Goal: Task Accomplishment & Management: Use online tool/utility

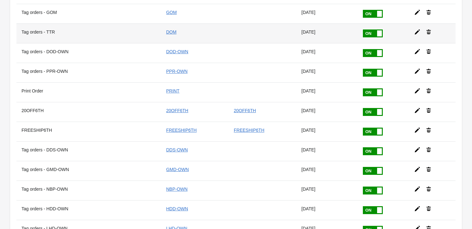
scroll to position [690, 0]
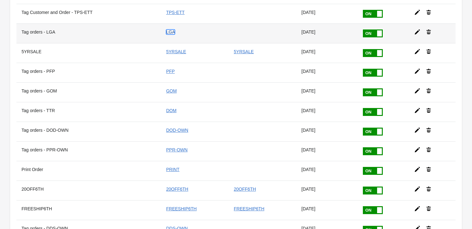
click at [174, 29] on link "LGA" at bounding box center [170, 31] width 9 height 5
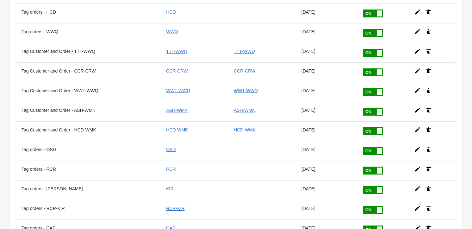
scroll to position [0, 0]
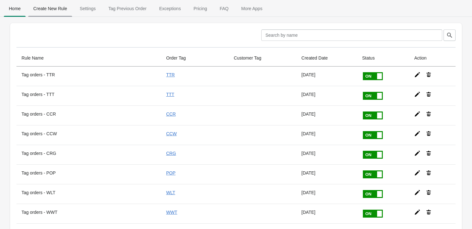
click at [46, 8] on span "Create New Rule" at bounding box center [50, 8] width 44 height 11
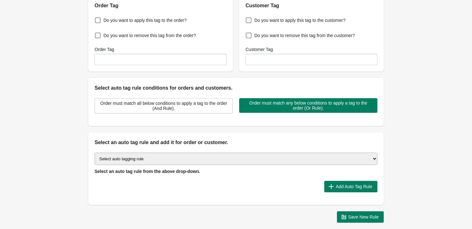
scroll to position [110, 0]
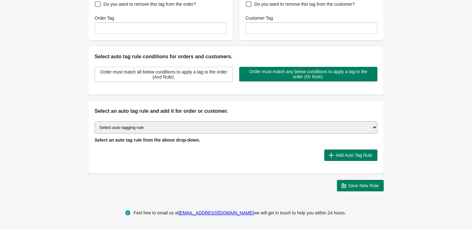
click at [175, 132] on select "Select auto tagging rule Tag by order amount Tag based on the order count (Volu…" at bounding box center [236, 127] width 283 height 12
select select "43"
click at [95, 121] on select "Select auto tagging rule Tag by order amount Tag based on the order count (Volu…" at bounding box center [236, 127] width 283 height 12
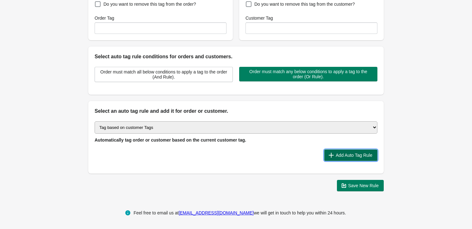
click at [340, 150] on button "Add Auto Tag Rule" at bounding box center [350, 154] width 53 height 11
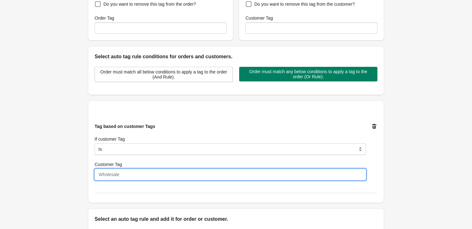
click at [130, 174] on input "Customer Tag" at bounding box center [230, 174] width 271 height 11
paste input "Sunflower Gang"
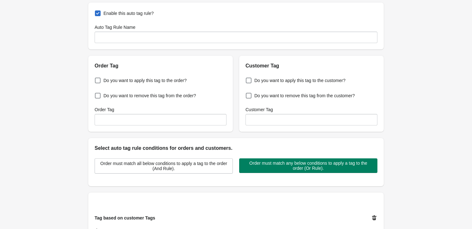
scroll to position [0, 0]
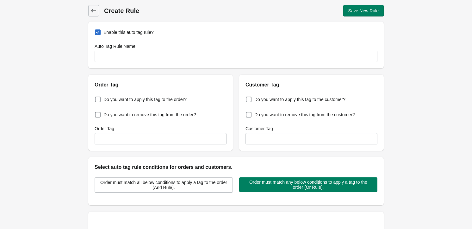
type input "Sunflower Gang"
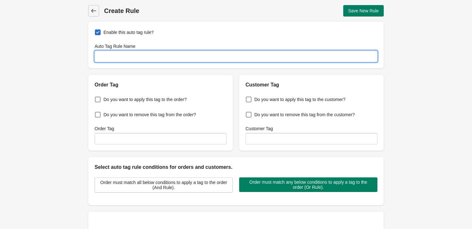
drag, startPoint x: 140, startPoint y: 53, endPoint x: 148, endPoint y: 55, distance: 8.3
click at [140, 53] on input "Auto Tag Rule Name" at bounding box center [236, 56] width 283 height 11
click at [163, 51] on input "Auto Tag Rule Name" at bounding box center [236, 56] width 283 height 11
paste input "Tag orders - GMD"
type input "Tag orders - SUN"
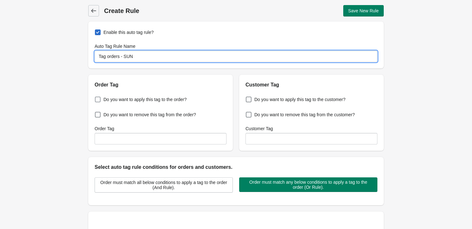
click at [137, 97] on span "Do you want to apply this tag to the order?" at bounding box center [144, 99] width 83 height 6
click at [96, 97] on input "Do you want to apply this tag to the order?" at bounding box center [96, 97] width 0 height 0
checkbox input "true"
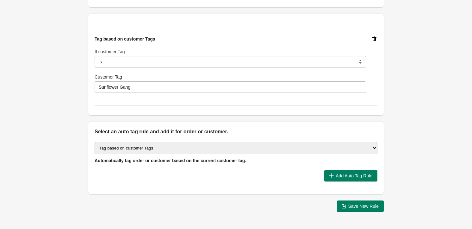
scroll to position [218, 0]
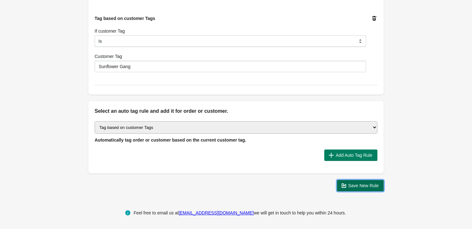
click at [380, 189] on button "Save New Rule" at bounding box center [360, 185] width 47 height 11
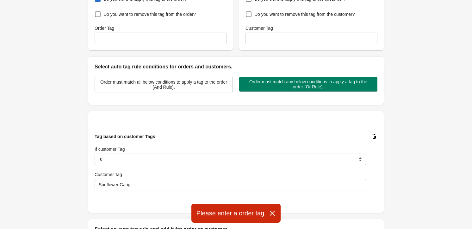
scroll to position [46, 0]
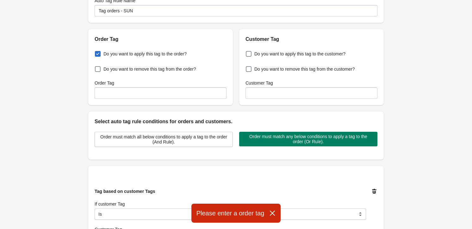
click at [168, 100] on div "Do you want to apply this tag to the order? Do you want to remove this tag from…" at bounding box center [160, 74] width 145 height 62
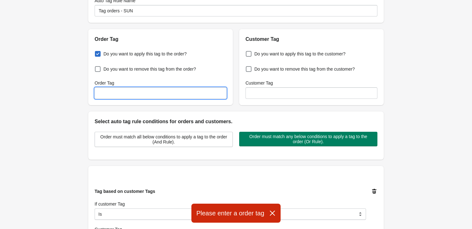
click at [166, 96] on input "Order Tag" at bounding box center [161, 92] width 132 height 11
type input "SUN"
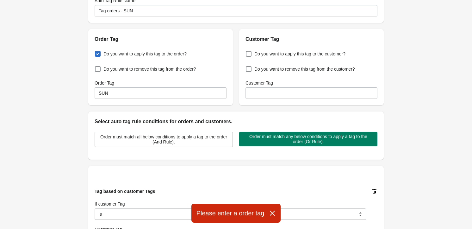
click at [427, 108] on div "Back Create Rule Save New Rule Enable this auto tag rule? Auto Tag Rule Name Ta…" at bounding box center [236, 161] width 472 height 414
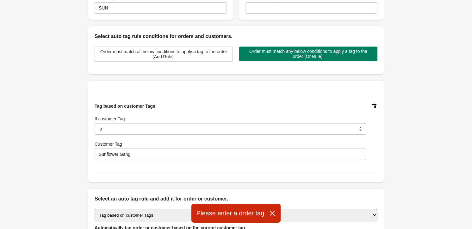
scroll to position [218, 0]
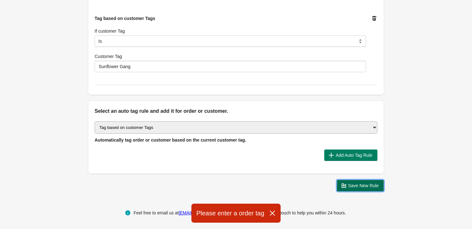
click at [360, 184] on span "Save New Rule" at bounding box center [363, 185] width 31 height 5
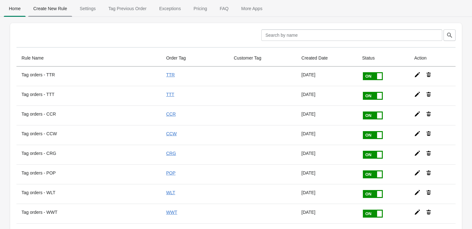
click at [51, 4] on span "Create New Rule" at bounding box center [50, 8] width 44 height 11
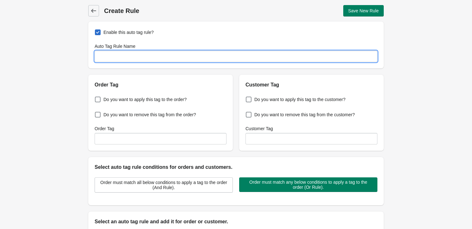
click at [103, 56] on input "Auto Tag Rule Name" at bounding box center [236, 56] width 283 height 11
paste input "Tag orders - HHJ-OWN"
drag, startPoint x: 130, startPoint y: 56, endPoint x: 124, endPoint y: 57, distance: 6.0
click at [124, 57] on input "Tag orders - HHJ-OWN" at bounding box center [236, 56] width 283 height 11
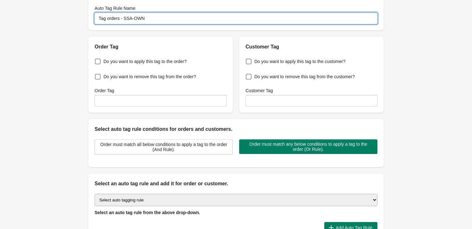
scroll to position [86, 0]
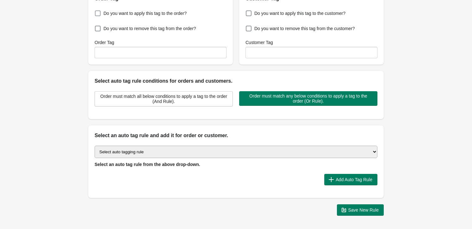
type input "Tag orders - SSA-OWN"
click at [138, 10] on span "Do you want to apply this tag to the order?" at bounding box center [144, 13] width 83 height 6
click at [96, 11] on input "Do you want to apply this tag to the order?" at bounding box center [96, 11] width 0 height 0
checkbox input "true"
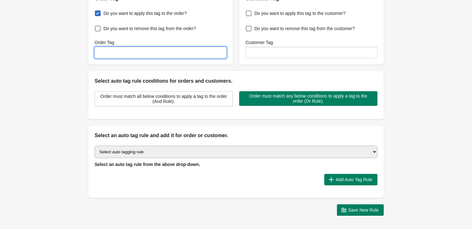
click at [136, 56] on input "Order Tag" at bounding box center [161, 52] width 132 height 11
type input "SSA Owner"
click at [201, 148] on select "Select auto tagging rule Tag by order amount Tag based on the order count (Volu…" at bounding box center [236, 151] width 283 height 12
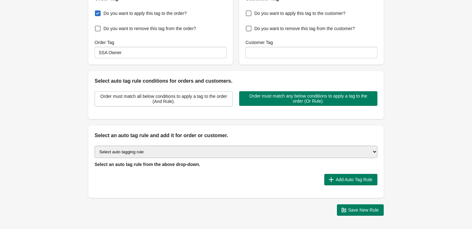
select select "43"
click at [95, 145] on select "Select auto tagging rule Tag by order amount Tag based on the order count (Volu…" at bounding box center [236, 151] width 283 height 12
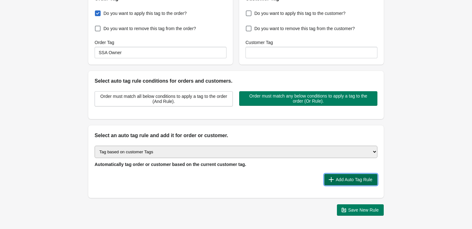
click at [352, 177] on span "Add Auto Tag Rule" at bounding box center [353, 179] width 37 height 5
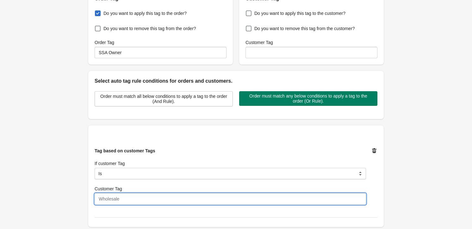
click at [161, 199] on input "Customer Tag" at bounding box center [230, 198] width 271 height 11
type input "SSA Onwer"
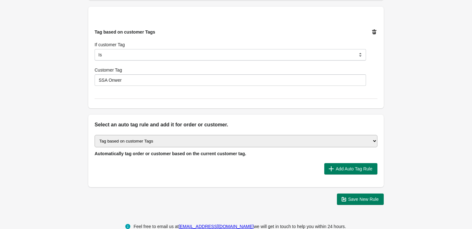
scroll to position [218, 0]
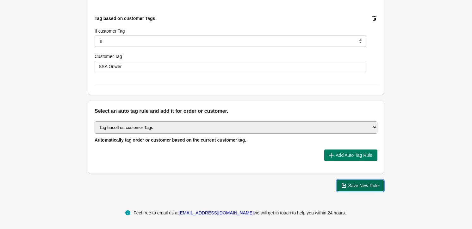
click at [363, 189] on button "Save New Rule" at bounding box center [360, 185] width 47 height 11
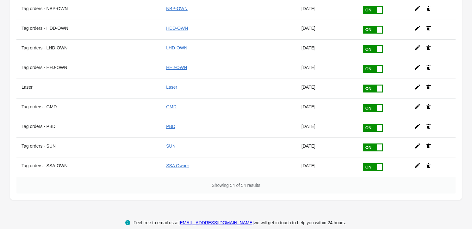
scroll to position [949, 0]
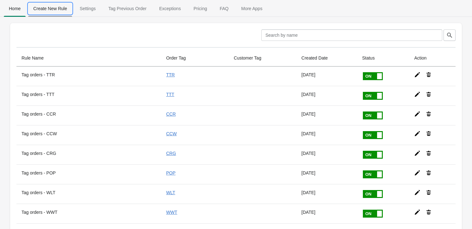
click at [53, 9] on span "Create New Rule" at bounding box center [50, 8] width 44 height 11
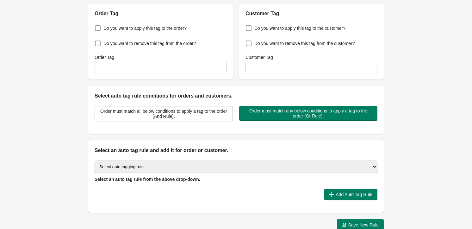
scroll to position [86, 0]
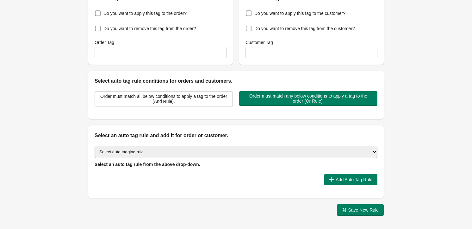
click at [150, 146] on select "Select auto tagging rule Tag by order amount Tag based on the order count (Volu…" at bounding box center [236, 151] width 283 height 12
select select "43"
click at [95, 145] on select "Select auto tagging rule Tag by order amount Tag based on the order count (Volu…" at bounding box center [236, 151] width 283 height 12
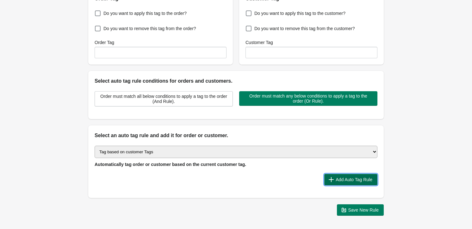
click at [337, 177] on span "Add Auto Tag Rule" at bounding box center [353, 179] width 37 height 5
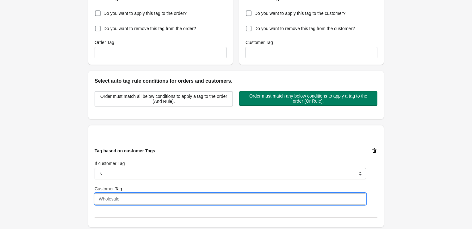
click at [163, 198] on input "Customer Tag" at bounding box center [230, 198] width 271 height 11
click at [145, 198] on input "Customer Tag" at bounding box center [230, 198] width 271 height 11
click at [115, 194] on input "Customer Tag" at bounding box center [230, 198] width 271 height 11
paste input "[PERSON_NAME] Me Designs Group"
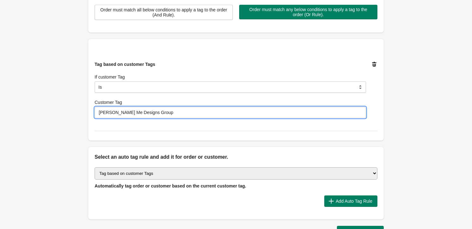
scroll to position [0, 0]
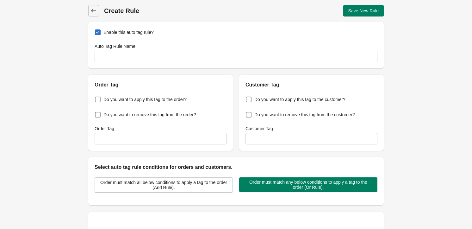
type input "[PERSON_NAME] Me Designs Group"
click at [120, 100] on span "Do you want to apply this tag to the order?" at bounding box center [144, 99] width 83 height 6
click at [96, 98] on input "Do you want to apply this tag to the order?" at bounding box center [96, 97] width 0 height 0
checkbox input "true"
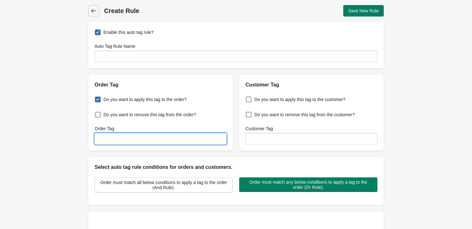
click at [142, 142] on input "Order Tag" at bounding box center [161, 138] width 132 height 11
click at [118, 136] on input "Order Tag" at bounding box center [161, 138] width 132 height 11
type input "GMD"
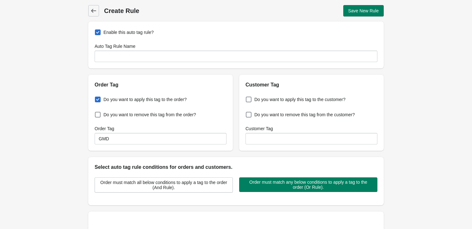
click at [429, 83] on div "Back Create Rule Save New Rule Enable this auto tag rule? Auto Tag Rule Name Or…" at bounding box center [236, 207] width 472 height 414
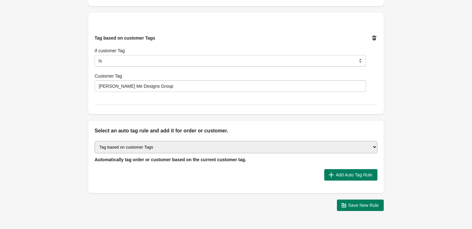
scroll to position [218, 0]
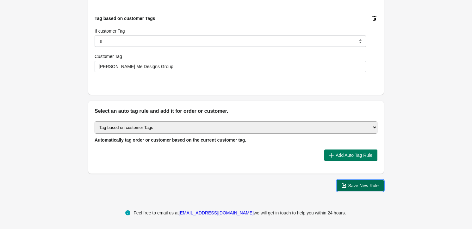
click at [359, 186] on span "Save New Rule" at bounding box center [363, 185] width 31 height 5
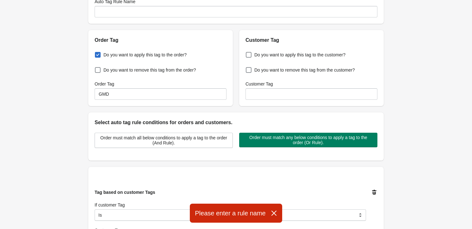
scroll to position [0, 0]
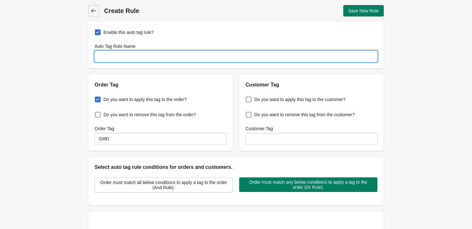
click at [110, 52] on input "Auto Tag Rule Name" at bounding box center [236, 56] width 283 height 11
drag, startPoint x: 149, startPoint y: 56, endPoint x: 124, endPoint y: 57, distance: 25.0
click at [124, 57] on input "Tag orders - HHJ-OWN" at bounding box center [236, 56] width 283 height 11
type input "Tag orders - GMD"
click at [368, 8] on span "Save New Rule" at bounding box center [363, 10] width 31 height 5
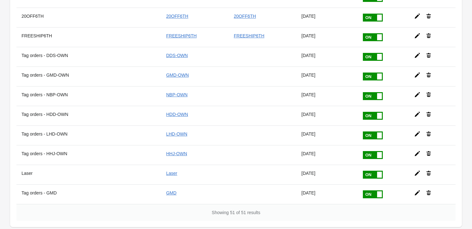
scroll to position [892, 0]
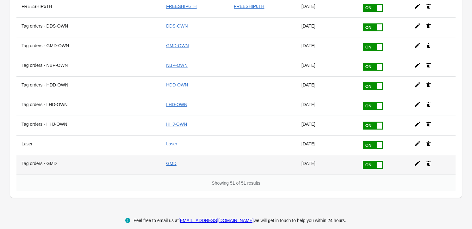
click at [414, 160] on icon at bounding box center [417, 163] width 6 height 6
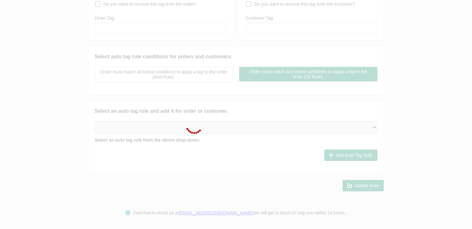
type input "Tag orders - GMD"
checkbox input "true"
type input "GMD"
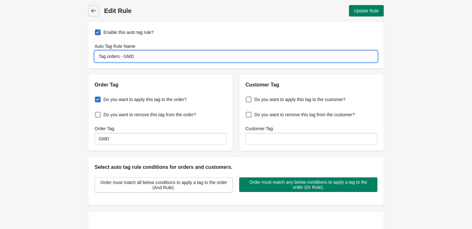
drag, startPoint x: 142, startPoint y: 57, endPoint x: 77, endPoint y: 58, distance: 64.2
click at [77, 58] on div "Back Edit Rule Update Rule Enable this auto tag rule? Auto Tag Rule Name Tag or…" at bounding box center [236, 207] width 472 height 414
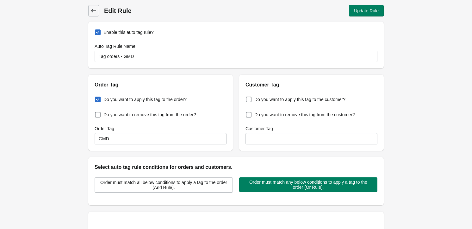
click at [89, 12] on span "Back" at bounding box center [93, 10] width 9 height 9
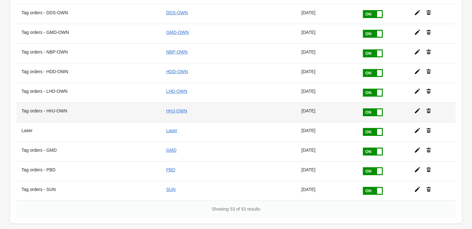
scroll to position [931, 0]
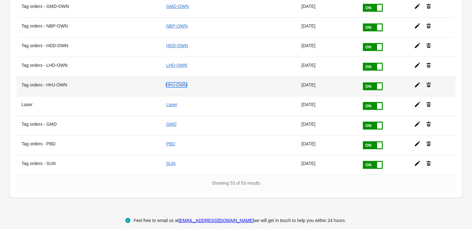
click at [181, 82] on link "HHJ-OWN" at bounding box center [176, 84] width 21 height 5
click at [414, 82] on icon at bounding box center [417, 85] width 6 height 6
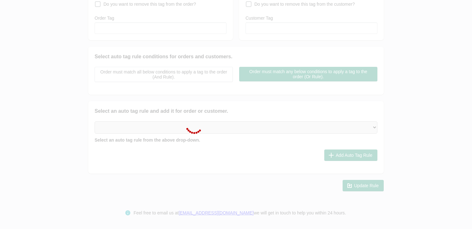
type input "Tag orders - HHJ-OWN"
checkbox input "true"
type input "HHJ-OWN"
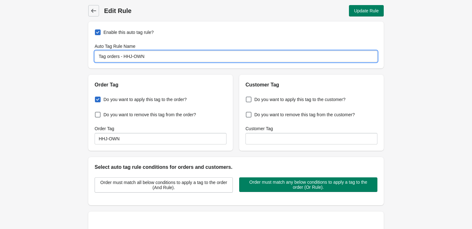
drag, startPoint x: 147, startPoint y: 56, endPoint x: 92, endPoint y: 55, distance: 54.4
click at [92, 55] on div "Enable this auto tag rule? Auto Tag Rule Name Tag orders - HHJ-OWN" at bounding box center [235, 45] width 295 height 47
click at [99, 11] on div "Back Edit Rule Update Rule" at bounding box center [235, 10] width 295 height 11
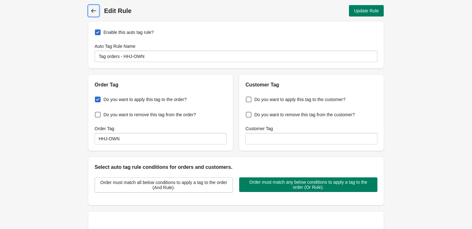
click at [93, 11] on icon at bounding box center [93, 11] width 6 height 6
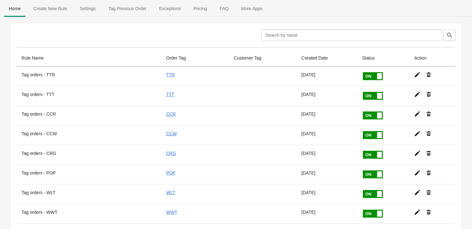
click at [61, 7] on span "Create New Rule" at bounding box center [50, 8] width 44 height 11
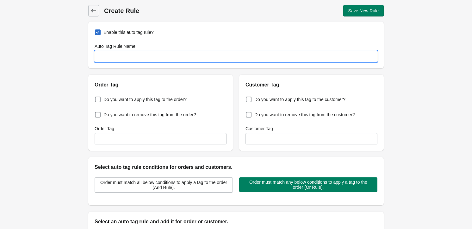
click at [127, 52] on input "Auto Tag Rule Name" at bounding box center [236, 56] width 283 height 11
paste input "Tag orders - GMD"
drag, startPoint x: 139, startPoint y: 56, endPoint x: 124, endPoint y: 57, distance: 15.2
click at [124, 57] on input "Tag orders - GMD" at bounding box center [236, 56] width 283 height 11
type input "Tag orders - PBD"
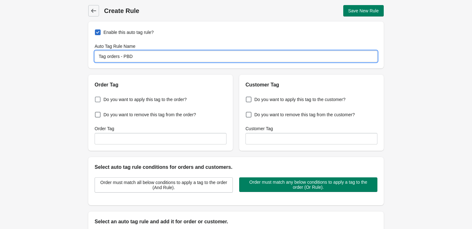
click at [126, 102] on span "Do you want to apply this tag to the order?" at bounding box center [144, 99] width 83 height 6
click at [96, 98] on input "Do you want to apply this tag to the order?" at bounding box center [96, 97] width 0 height 0
checkbox input "true"
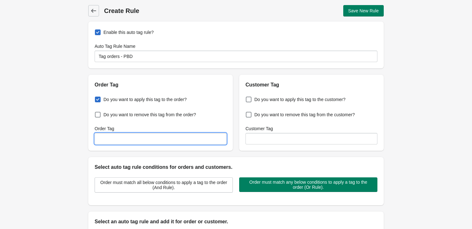
drag, startPoint x: 145, startPoint y: 139, endPoint x: 157, endPoint y: 138, distance: 11.5
click at [145, 139] on input "Order Tag" at bounding box center [161, 138] width 132 height 11
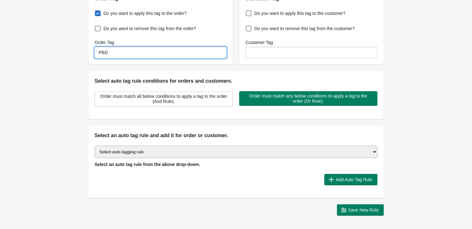
type input "PBD"
click at [172, 153] on select "Select auto tagging rule Tag by order amount Tag based on the order count (Volu…" at bounding box center [236, 151] width 283 height 12
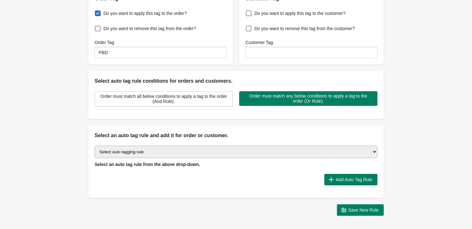
select select "43"
click at [95, 145] on select "Select auto tagging rule Tag by order amount Tag based on the order count (Volu…" at bounding box center [236, 151] width 283 height 12
click at [330, 175] on button "Add Auto Tag Rule" at bounding box center [350, 179] width 53 height 11
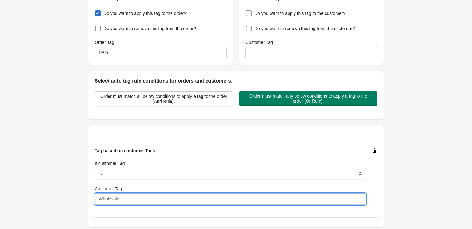
click at [154, 197] on input "Customer Tag" at bounding box center [230, 198] width 271 height 11
paste input "PBD Template Group"
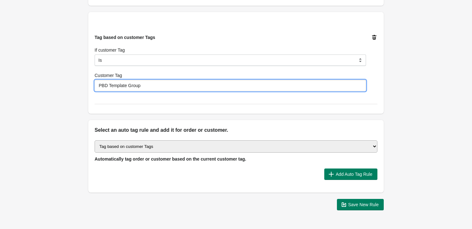
scroll to position [218, 0]
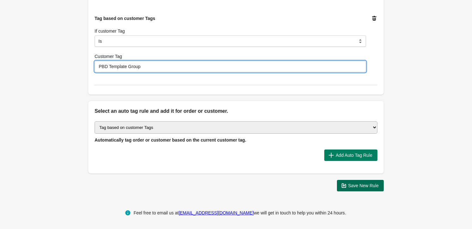
type input "PBD Template Group"
click at [364, 185] on span "Save New Rule" at bounding box center [363, 185] width 31 height 5
